Goal: Task Accomplishment & Management: Manage account settings

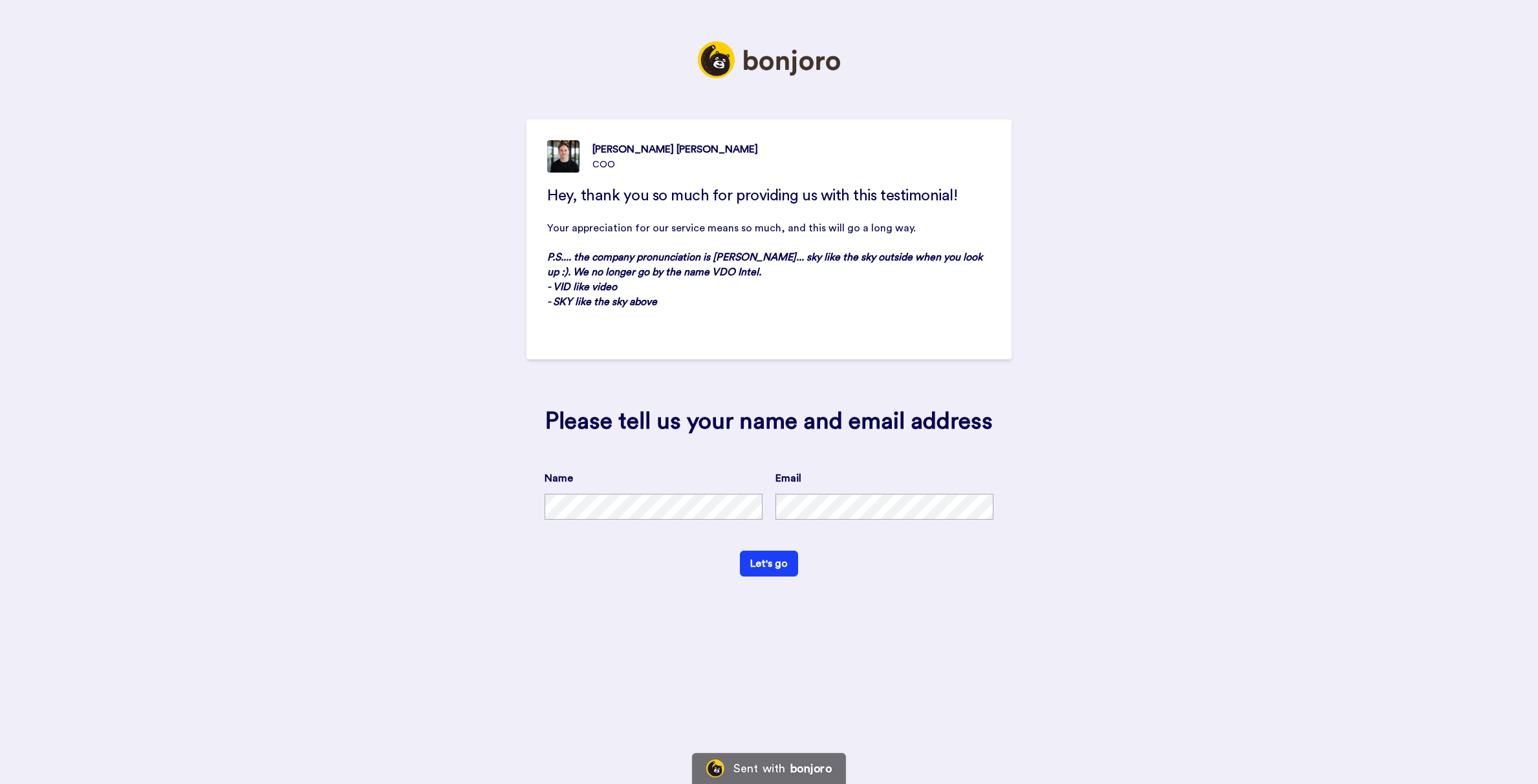
click at [480, 100] on div "[PERSON_NAME] COO Hey, thank you so much for providing us with this testimonial…" at bounding box center [769, 392] width 1538 height 784
click at [784, 56] on img at bounding box center [768, 59] width 142 height 37
click at [1060, 150] on div "Ricky Horwitz COO Hey, thank you so much for providing us with this testimonial…" at bounding box center [769, 392] width 1538 height 784
click at [647, 168] on div "COO" at bounding box center [675, 164] width 165 height 13
click at [719, 463] on div "Please tell us your name and email address Name Email Let's go" at bounding box center [769, 493] width 485 height 204
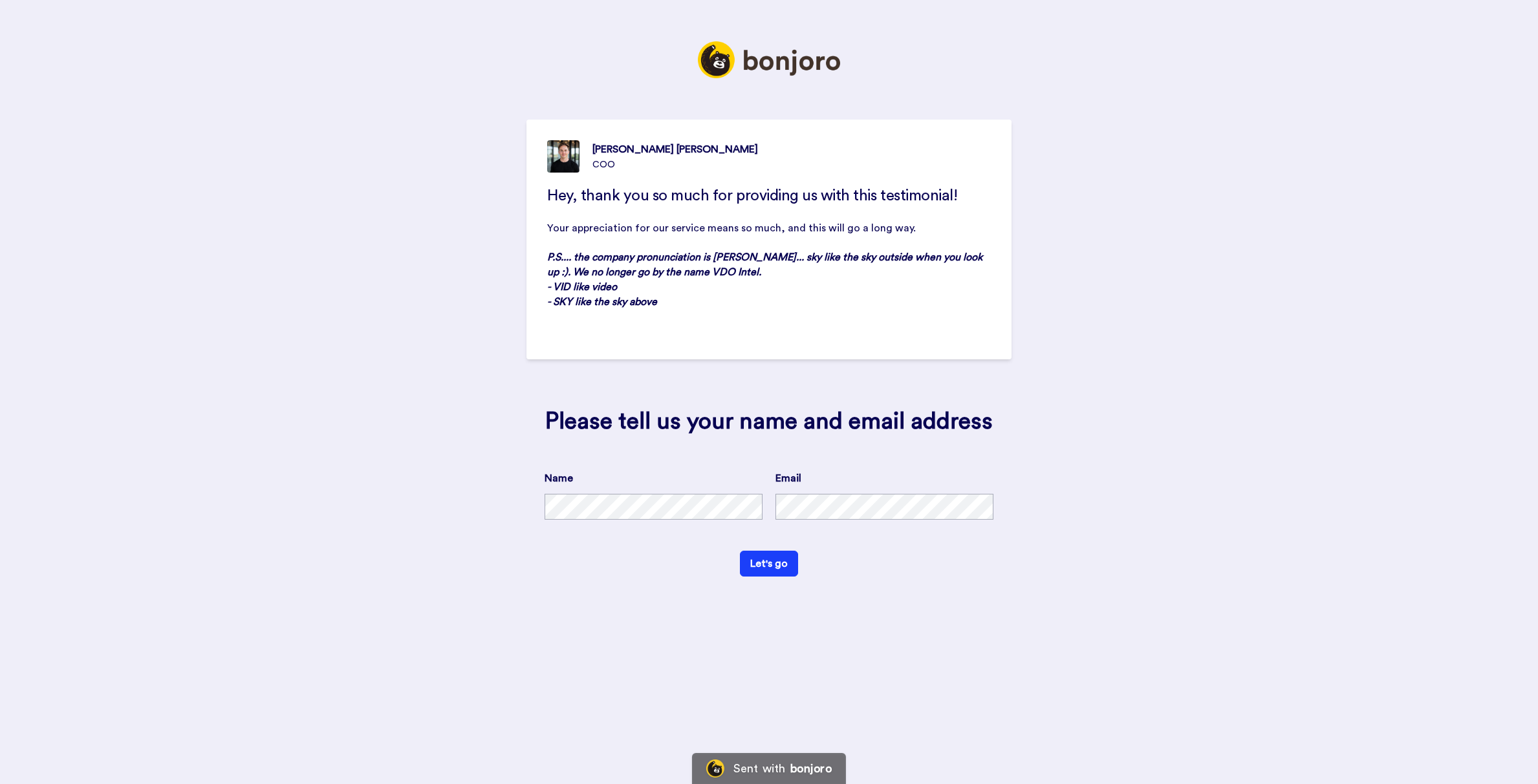
click at [719, 463] on div "Please tell us your name and email address Name Email Let's go" at bounding box center [769, 493] width 485 height 204
drag, startPoint x: 703, startPoint y: 465, endPoint x: 729, endPoint y: 381, distance: 87.9
click at [703, 465] on div "Please tell us your name and email address Name Email Let's go" at bounding box center [769, 493] width 485 height 204
click at [735, 334] on p "﻿" at bounding box center [768, 332] width 443 height 15
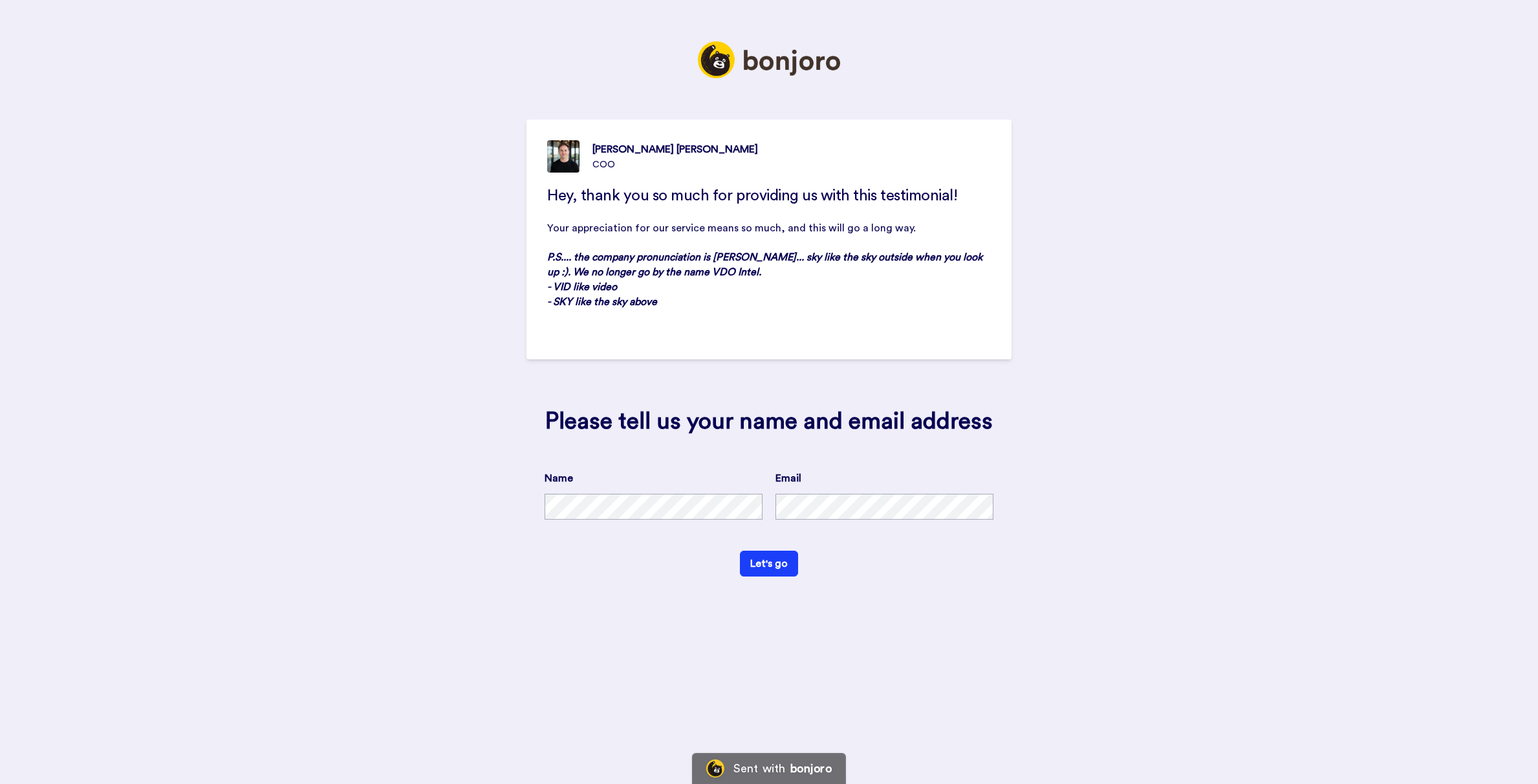
click at [729, 381] on div "Hey, thank you so much for providing us with this testimonial! ﻿ Your appreciat…" at bounding box center [768, 285] width 443 height 199
click at [659, 455] on div "Please tell us your name and email address Name Email Let's go" at bounding box center [769, 493] width 485 height 204
drag, startPoint x: 623, startPoint y: 39, endPoint x: 952, endPoint y: 42, distance: 329.0
click at [953, 43] on div "Ricky Horwitz COO Hey, thank you so much for providing us with this testimonial…" at bounding box center [769, 306] width 485 height 612
click at [809, 49] on img at bounding box center [768, 59] width 142 height 37
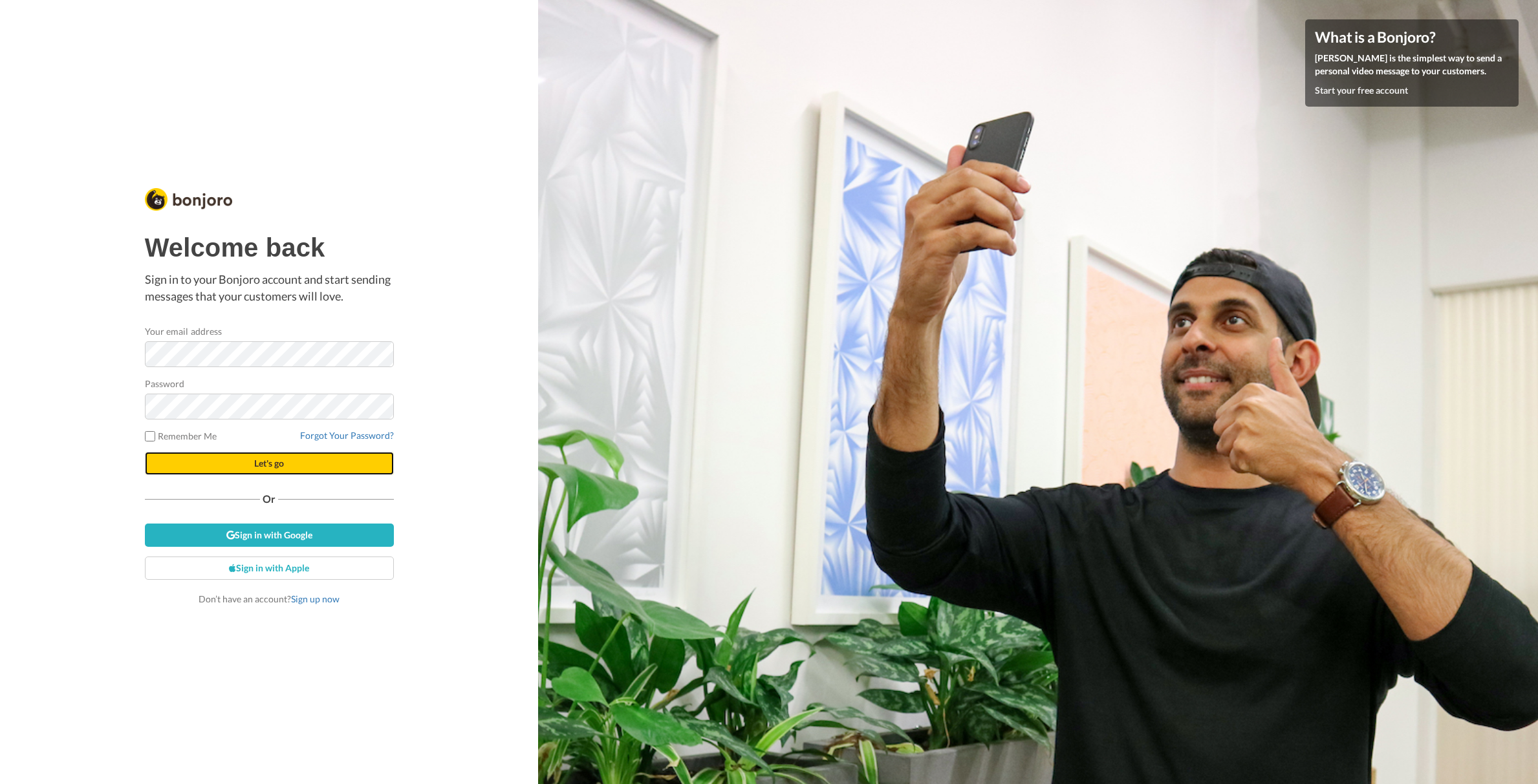
click at [230, 460] on button "Let's go" at bounding box center [270, 463] width 249 height 23
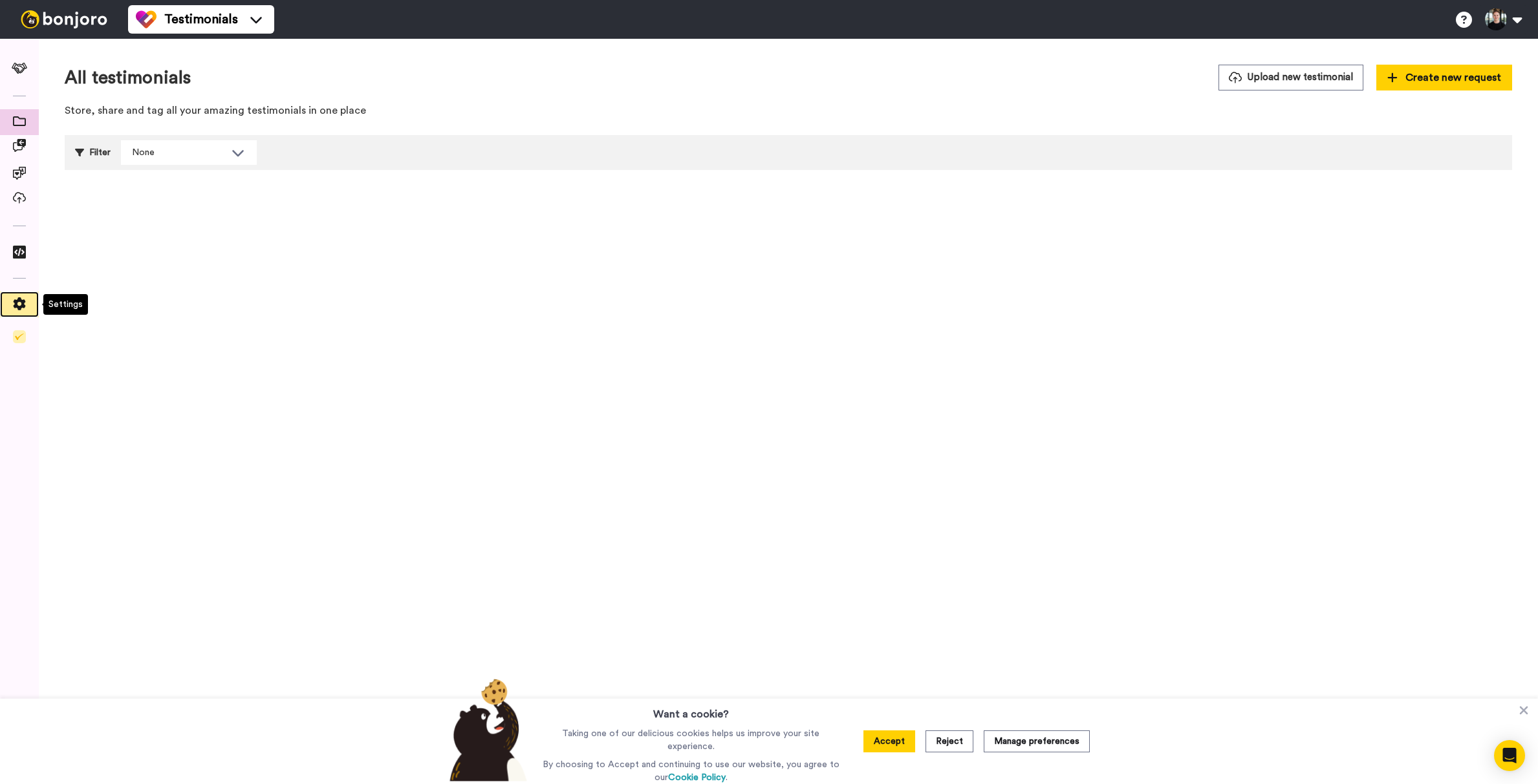
click at [15, 302] on icon at bounding box center [20, 304] width 13 height 13
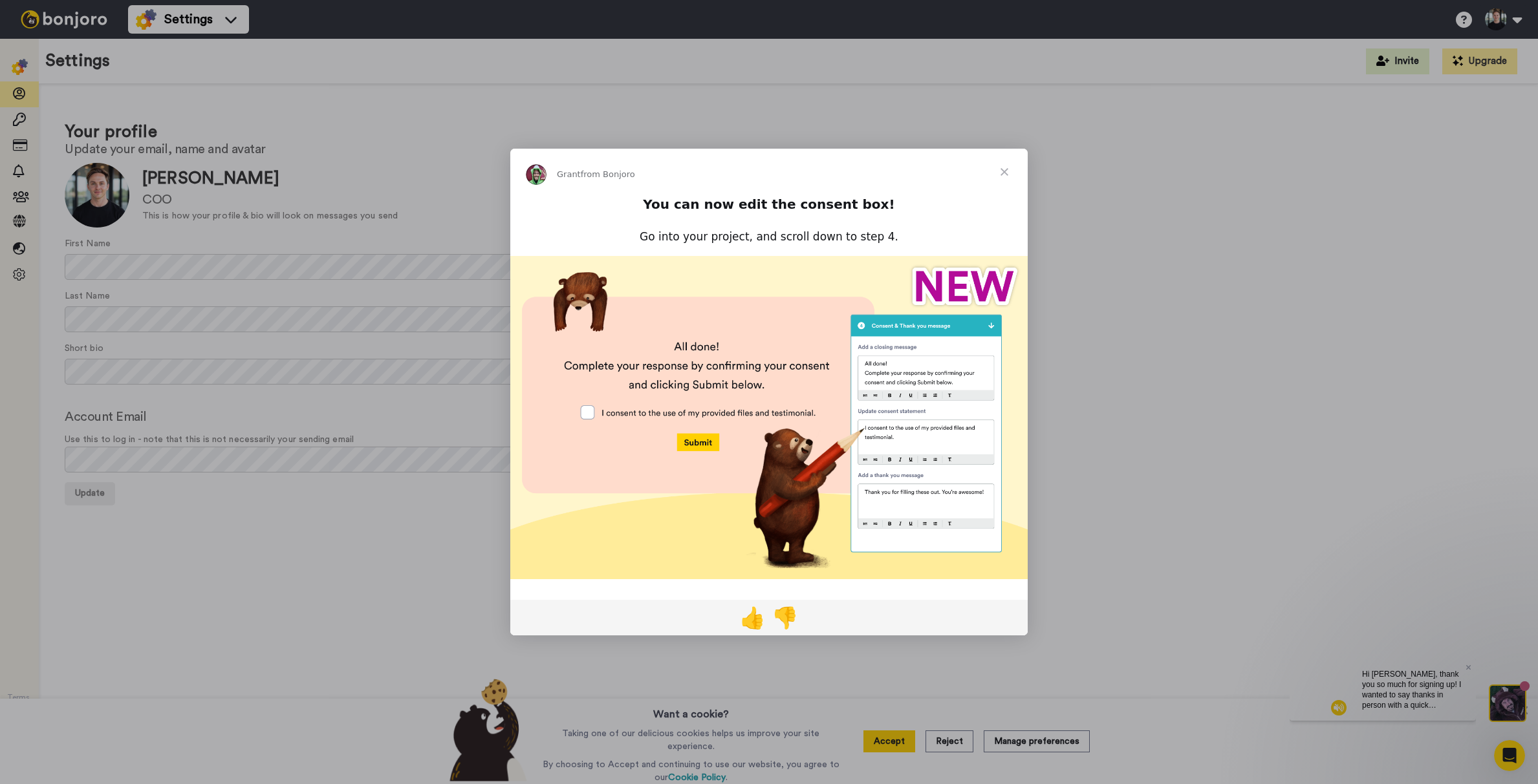
click at [1009, 173] on span "Close" at bounding box center [1004, 172] width 46 height 46
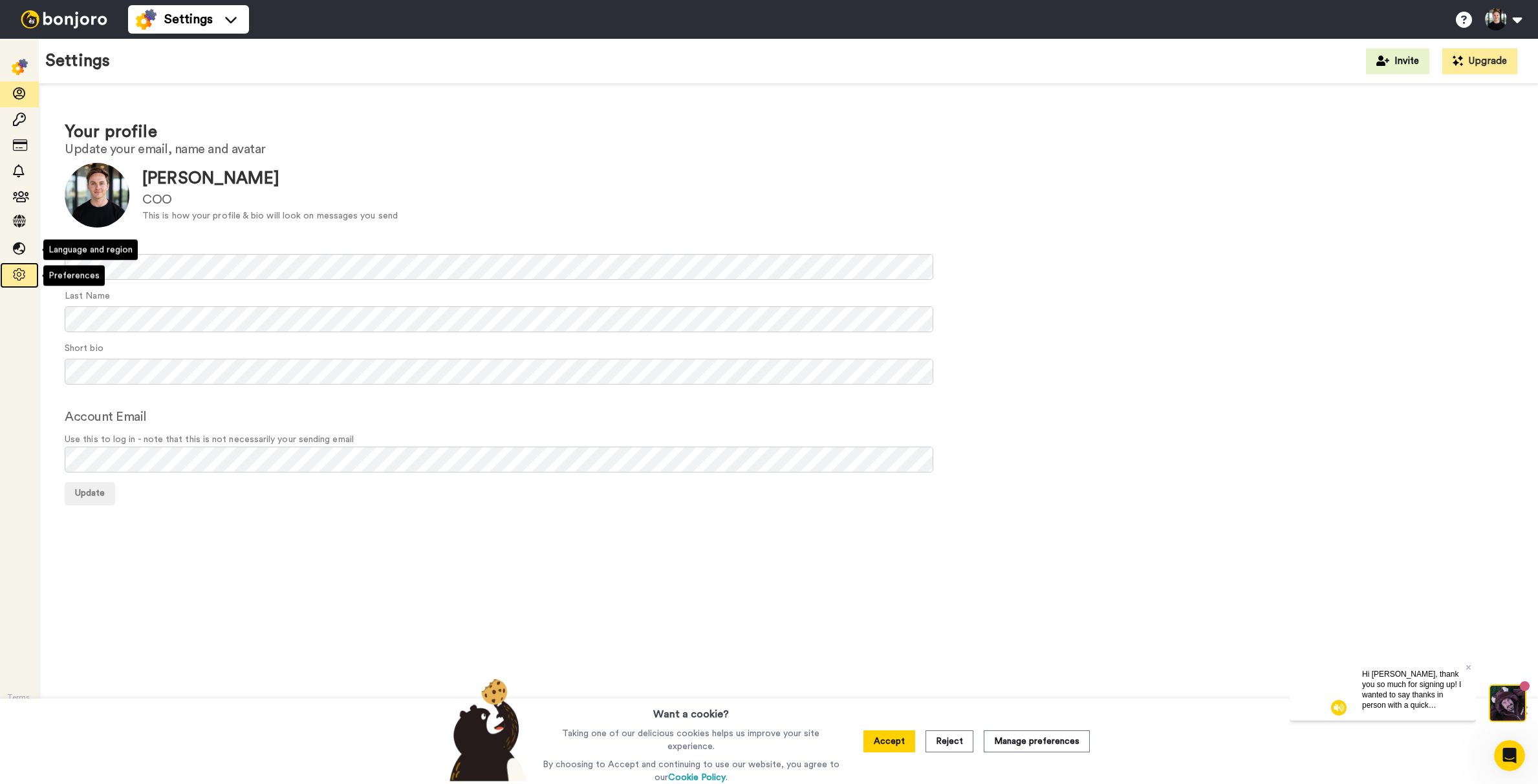
click at [22, 273] on icon at bounding box center [19, 274] width 13 height 13
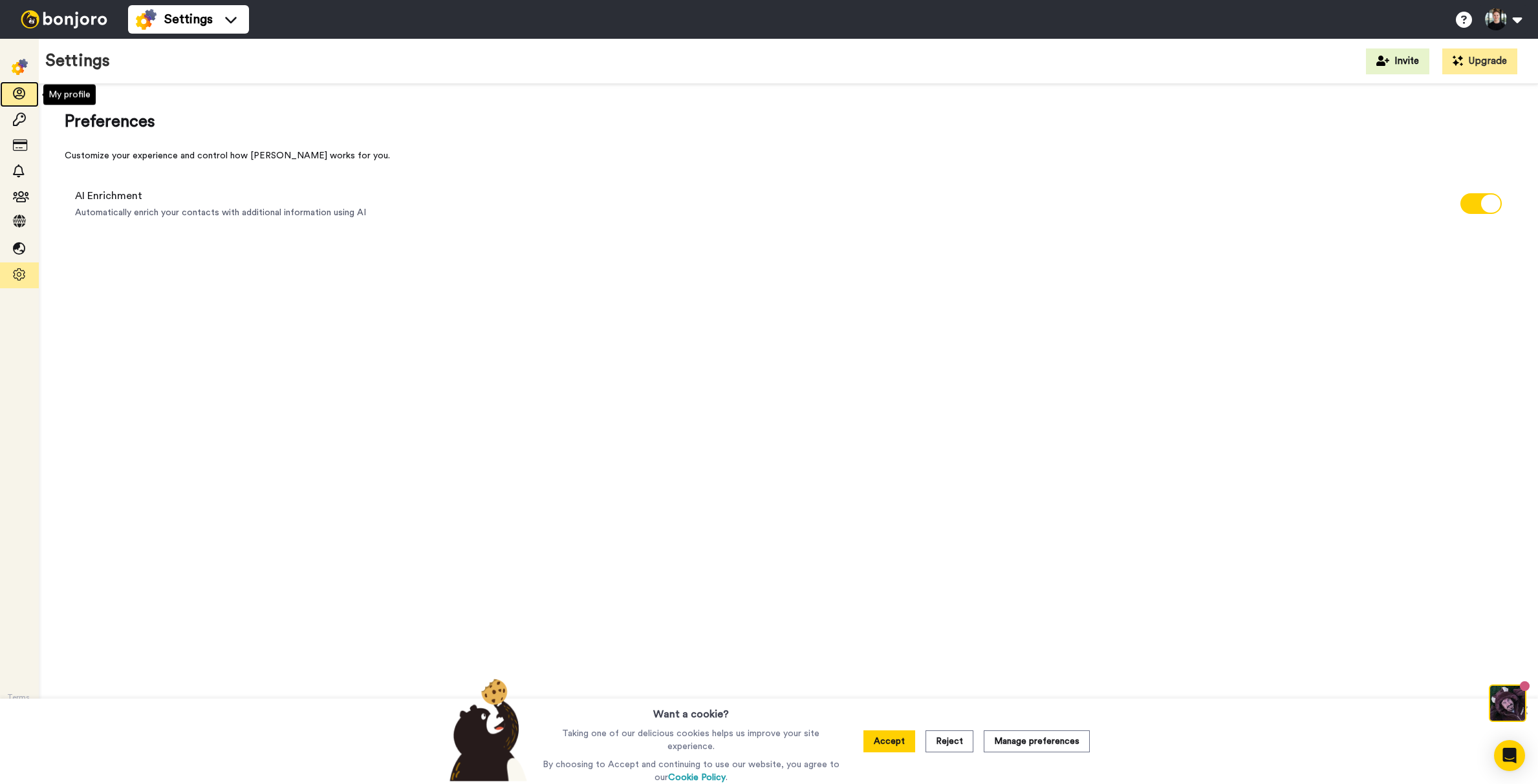
click at [13, 97] on icon at bounding box center [19, 94] width 13 height 13
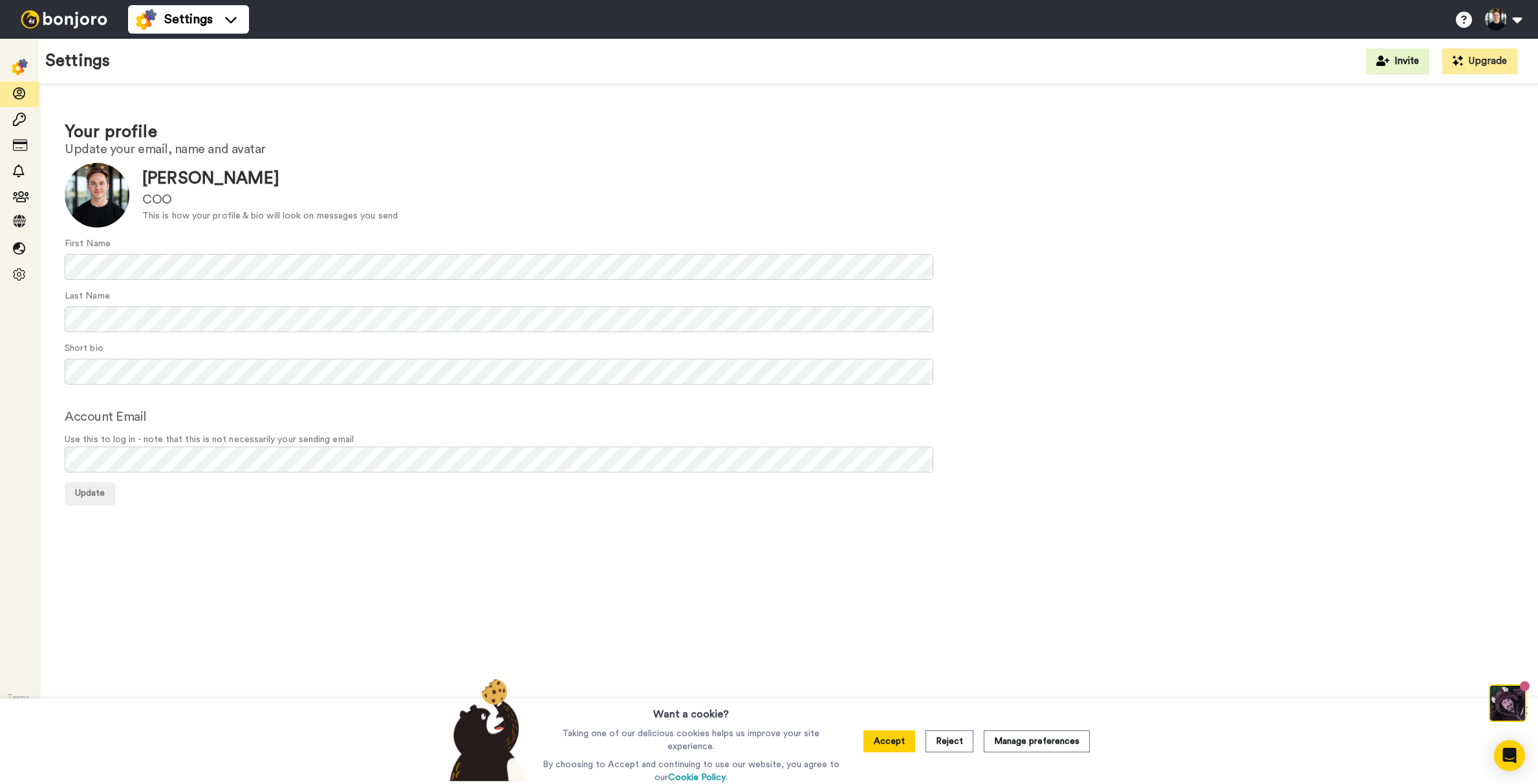
click at [33, 46] on div "Terms, Privacy Policy & GDPR" at bounding box center [19, 411] width 39 height 746
click at [42, 20] on img at bounding box center [64, 20] width 97 height 18
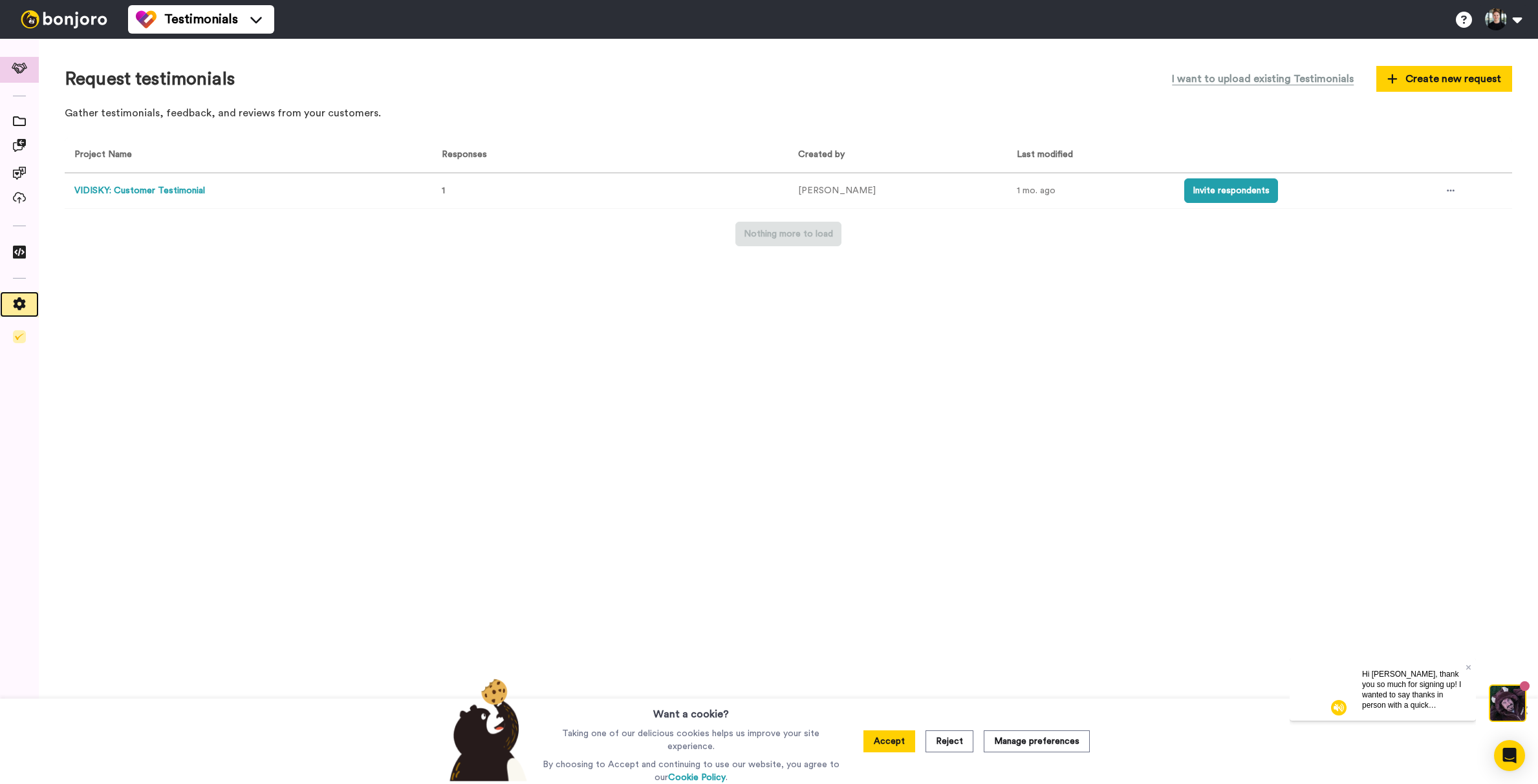
click at [20, 316] on div at bounding box center [19, 304] width 39 height 26
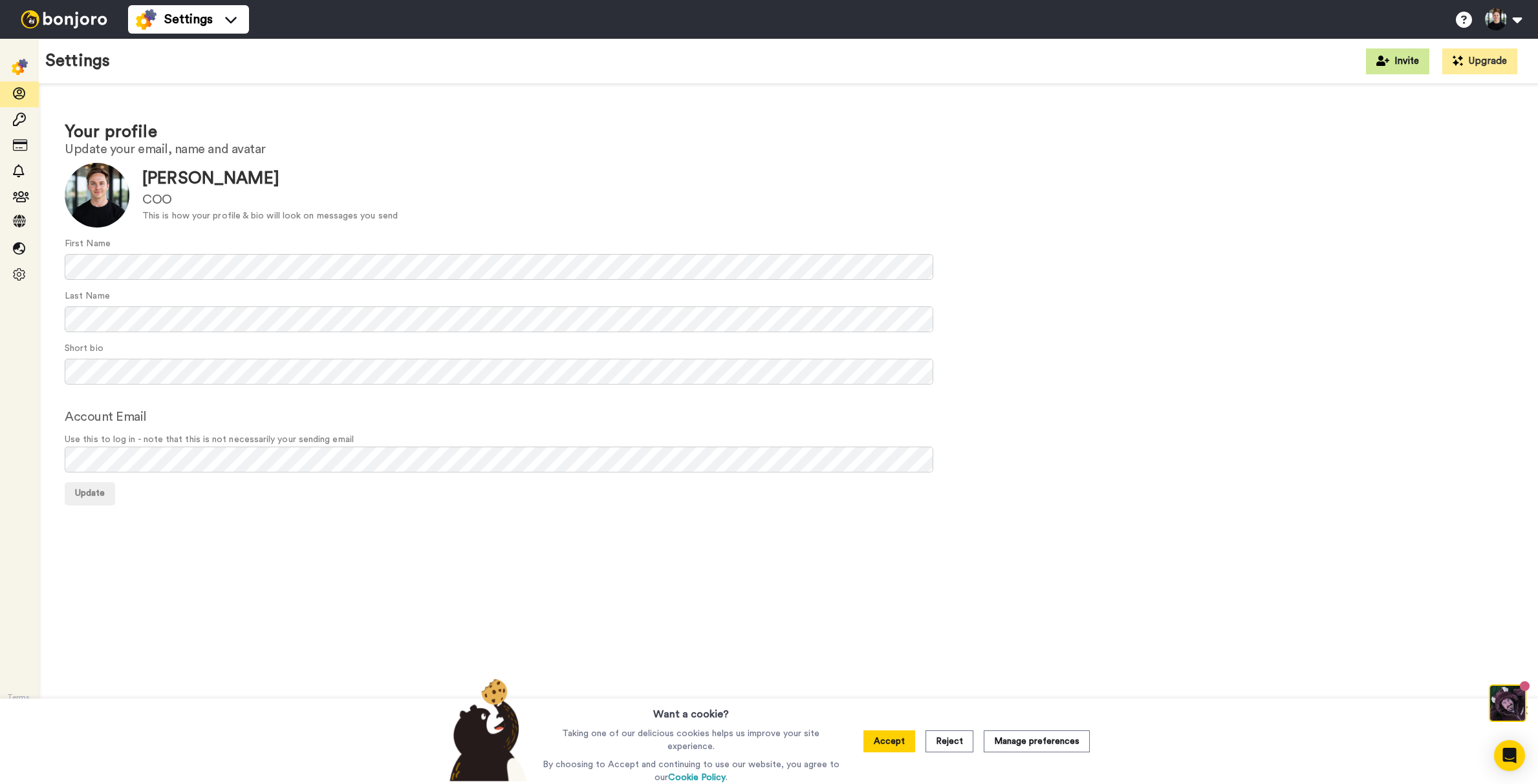
click at [1415, 53] on button "Invite" at bounding box center [1397, 61] width 63 height 26
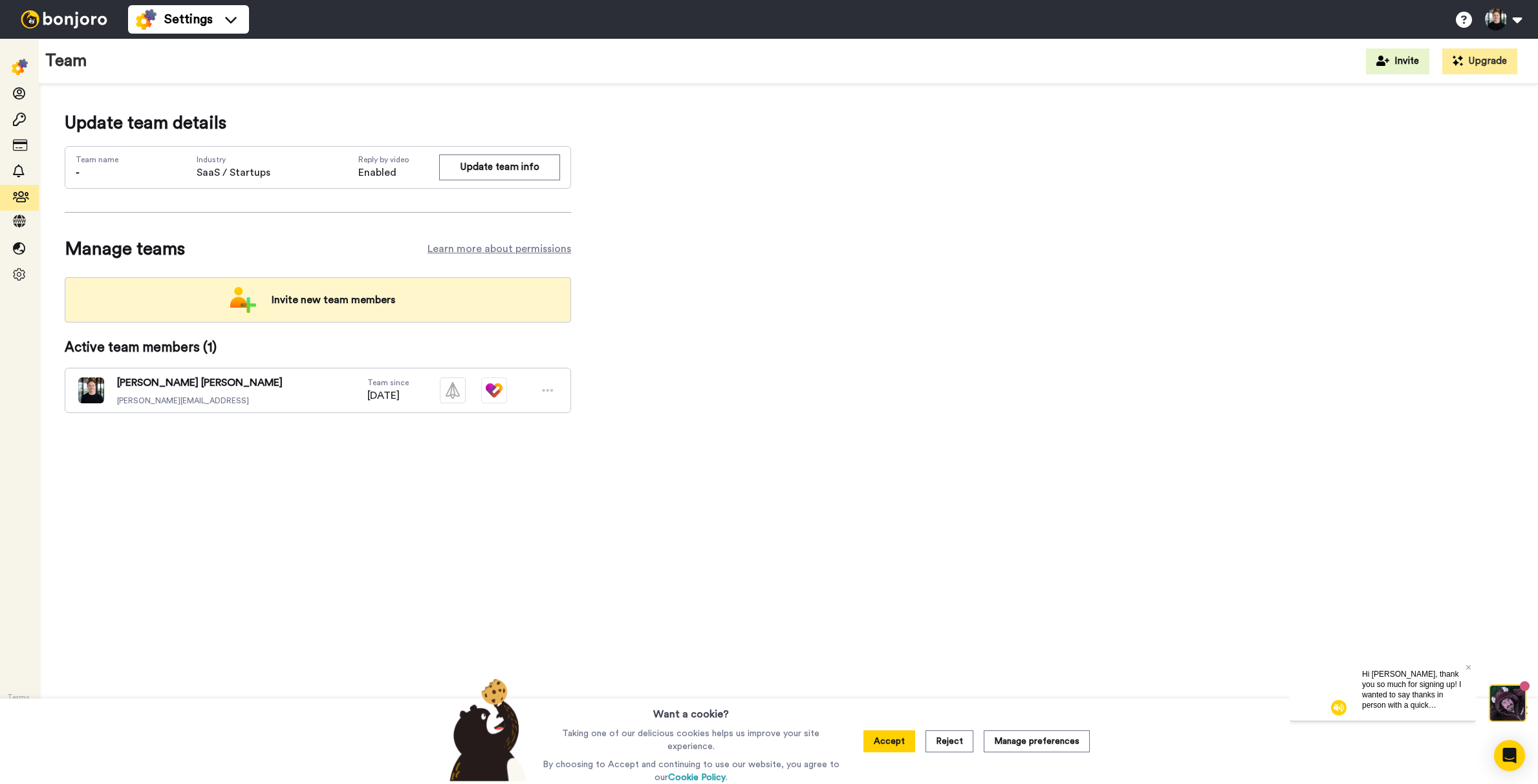
click at [445, 285] on div "Invite new team members" at bounding box center [317, 300] width 506 height 46
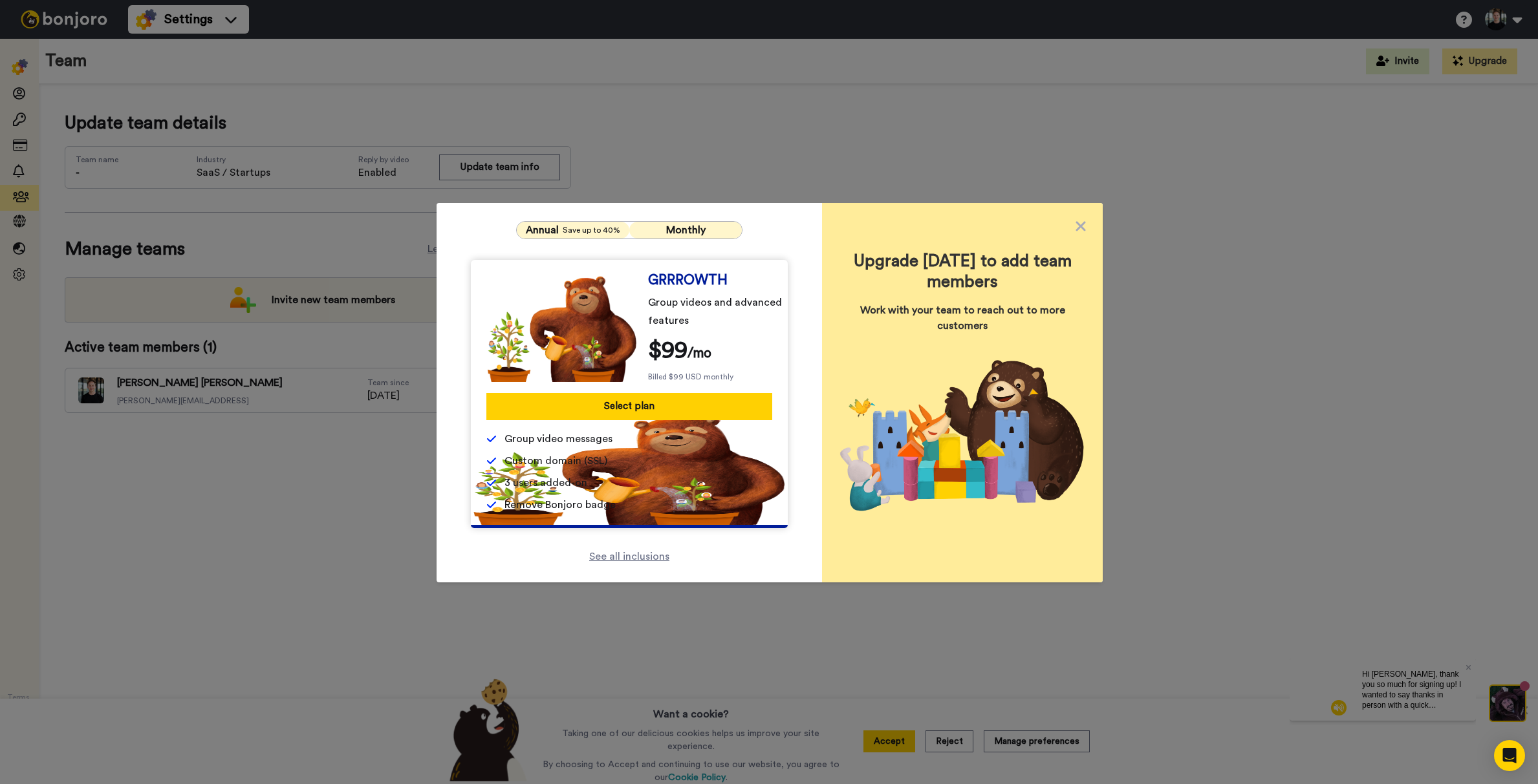
click at [559, 234] on span "Annual" at bounding box center [542, 230] width 33 height 15
click at [1084, 223] on icon at bounding box center [1081, 226] width 10 height 10
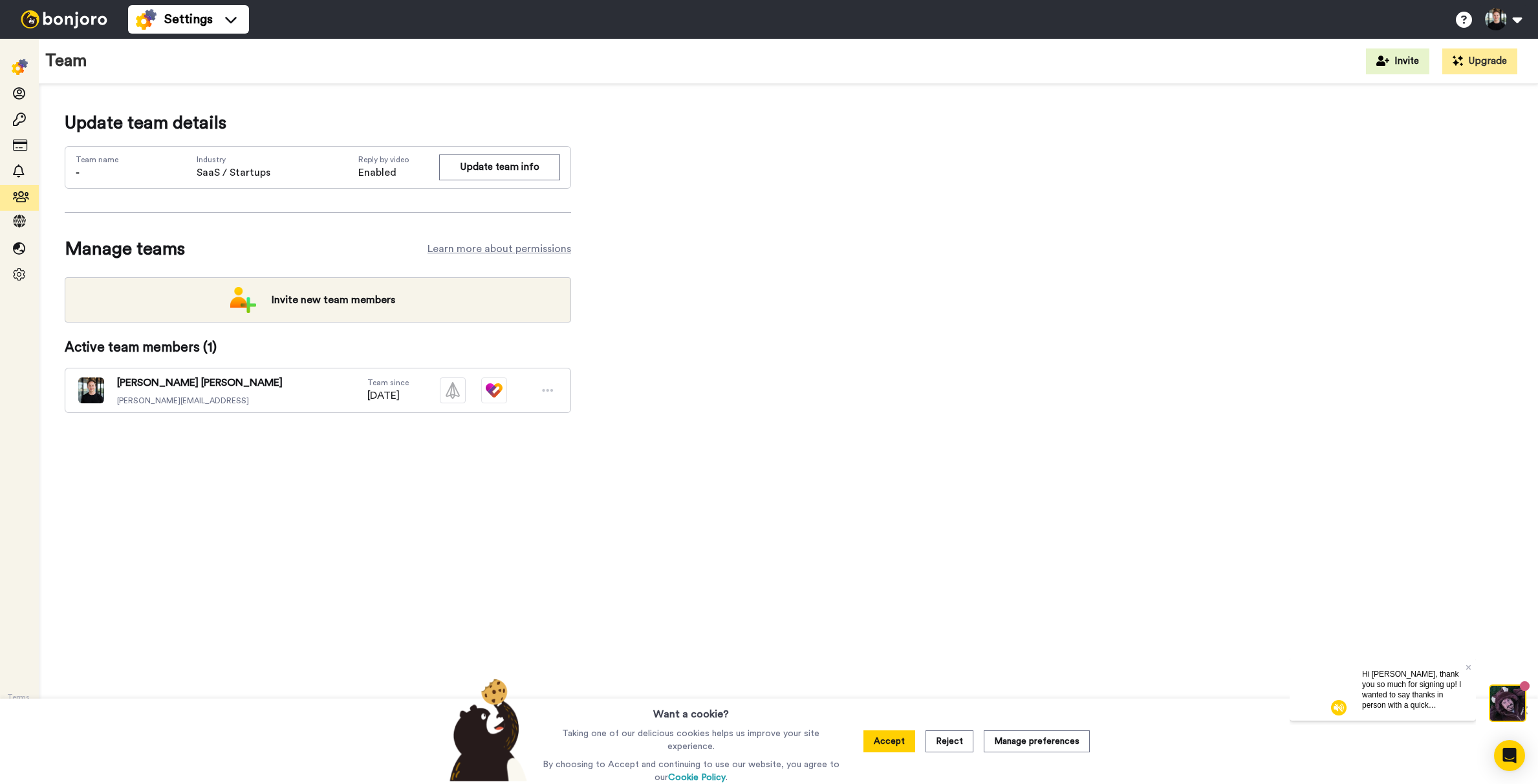
click at [562, 556] on div "Update team details Team name - Industry SaaS / Startups Reply by video Enabled…" at bounding box center [788, 438] width 1499 height 708
